Goal: Transaction & Acquisition: Purchase product/service

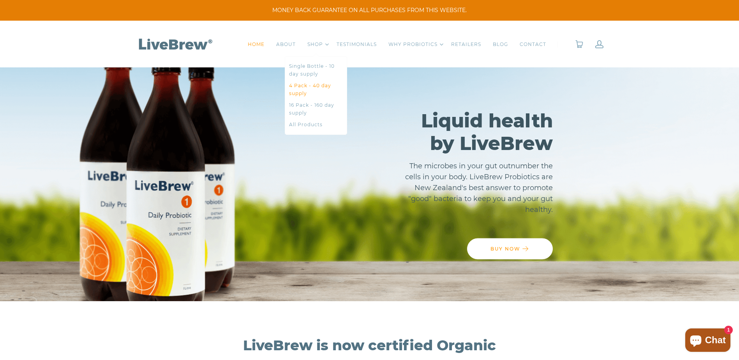
click at [304, 86] on link "4 Pack - 40 day supply" at bounding box center [316, 90] width 54 height 16
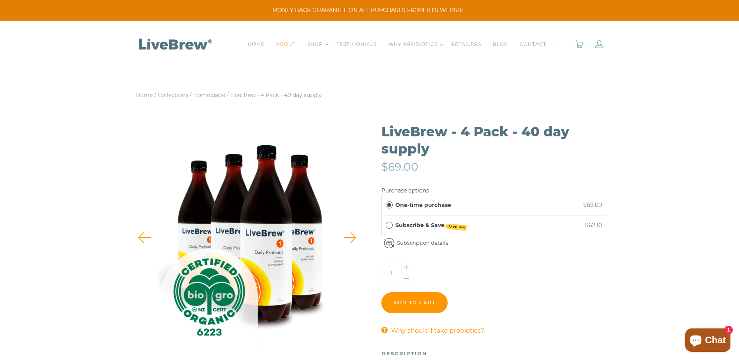
click at [285, 46] on link "ABOUT" at bounding box center [285, 45] width 19 height 8
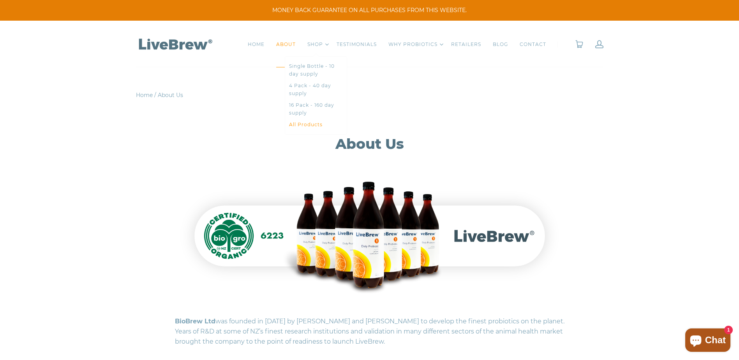
click at [306, 125] on link "All Products" at bounding box center [316, 125] width 54 height 8
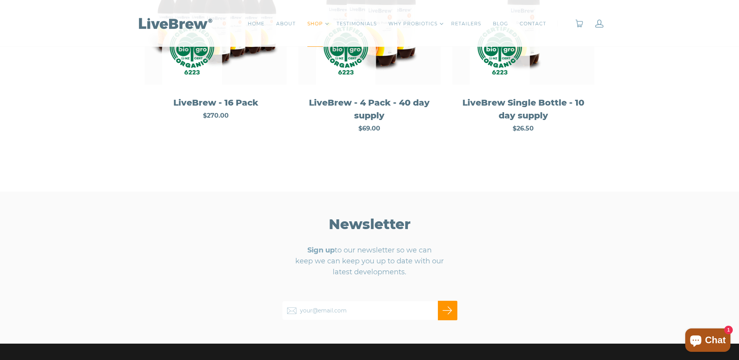
scroll to position [117, 0]
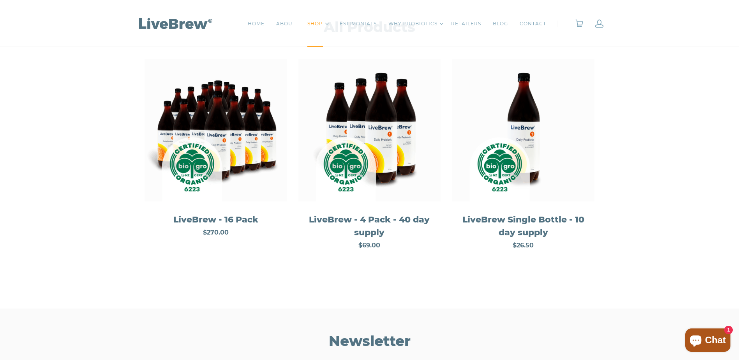
click at [538, 146] on img at bounding box center [523, 130] width 142 height 142
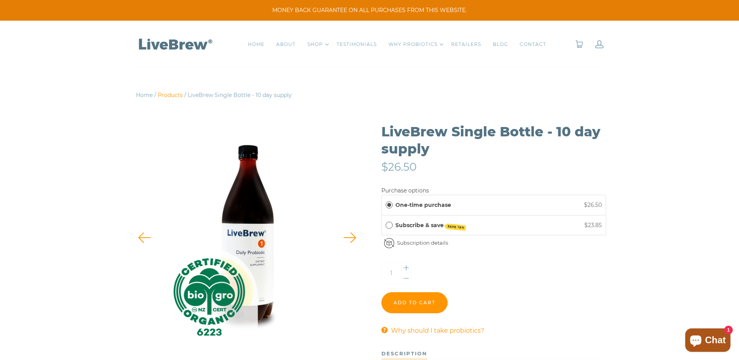
click at [166, 94] on link "Products" at bounding box center [170, 95] width 25 height 7
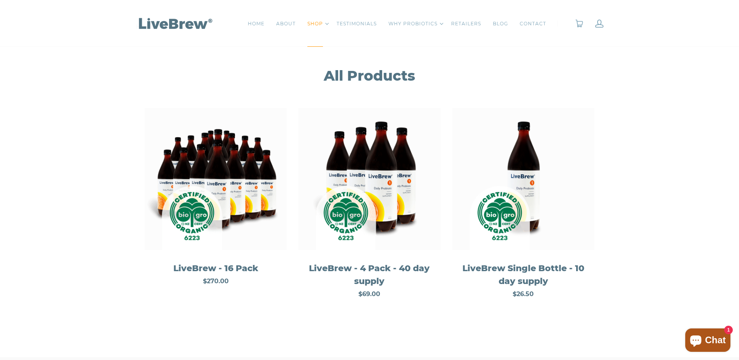
scroll to position [78, 0]
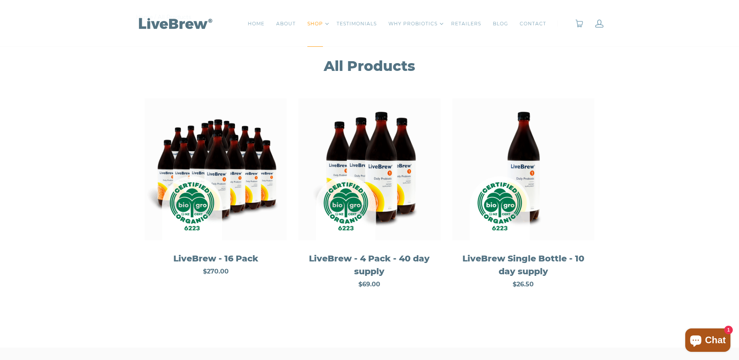
click at [533, 173] on img at bounding box center [523, 169] width 142 height 142
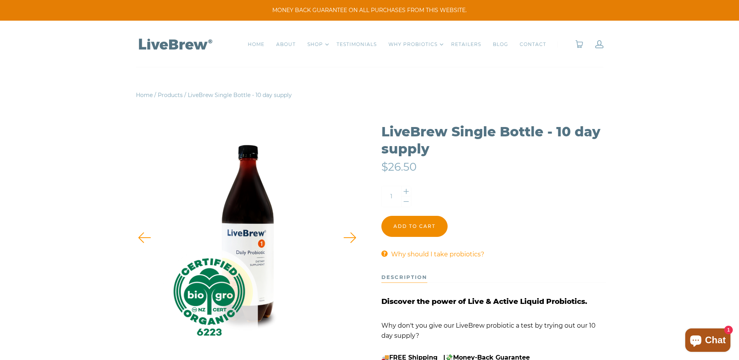
click at [416, 230] on input "Add to cart" at bounding box center [414, 226] width 66 height 21
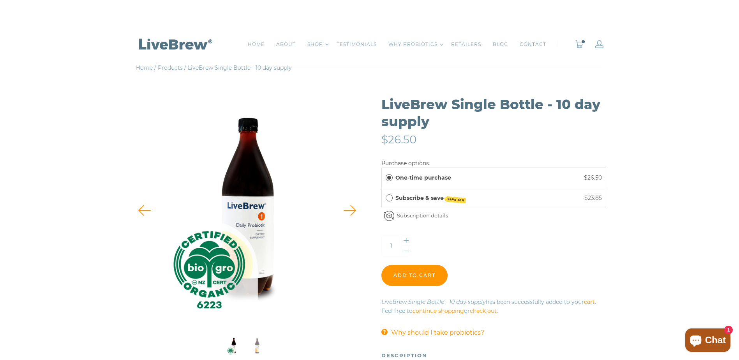
scroll to position [117, 0]
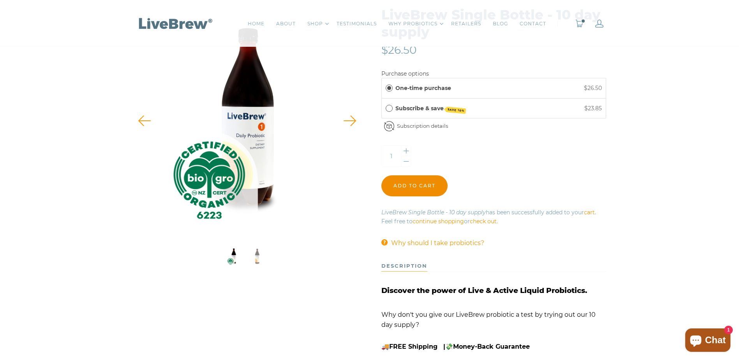
click at [407, 188] on input "Add to cart" at bounding box center [414, 185] width 66 height 21
click at [580, 24] on link "0" at bounding box center [579, 23] width 9 height 8
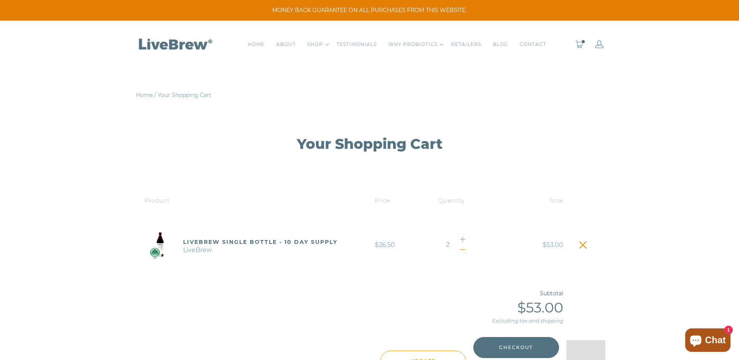
click at [461, 248] on div at bounding box center [463, 249] width 10 height 11
type input "1"
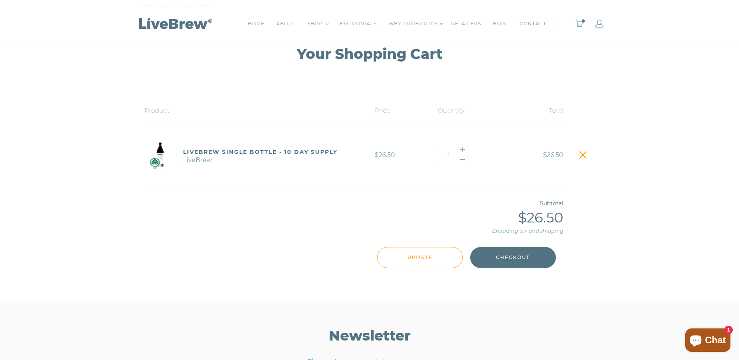
scroll to position [117, 0]
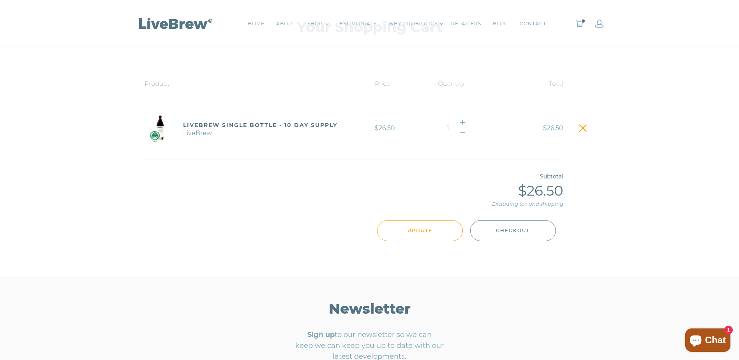
click at [520, 230] on span "Checkout" at bounding box center [513, 230] width 34 height 9
